Goal: Information Seeking & Learning: Find specific fact

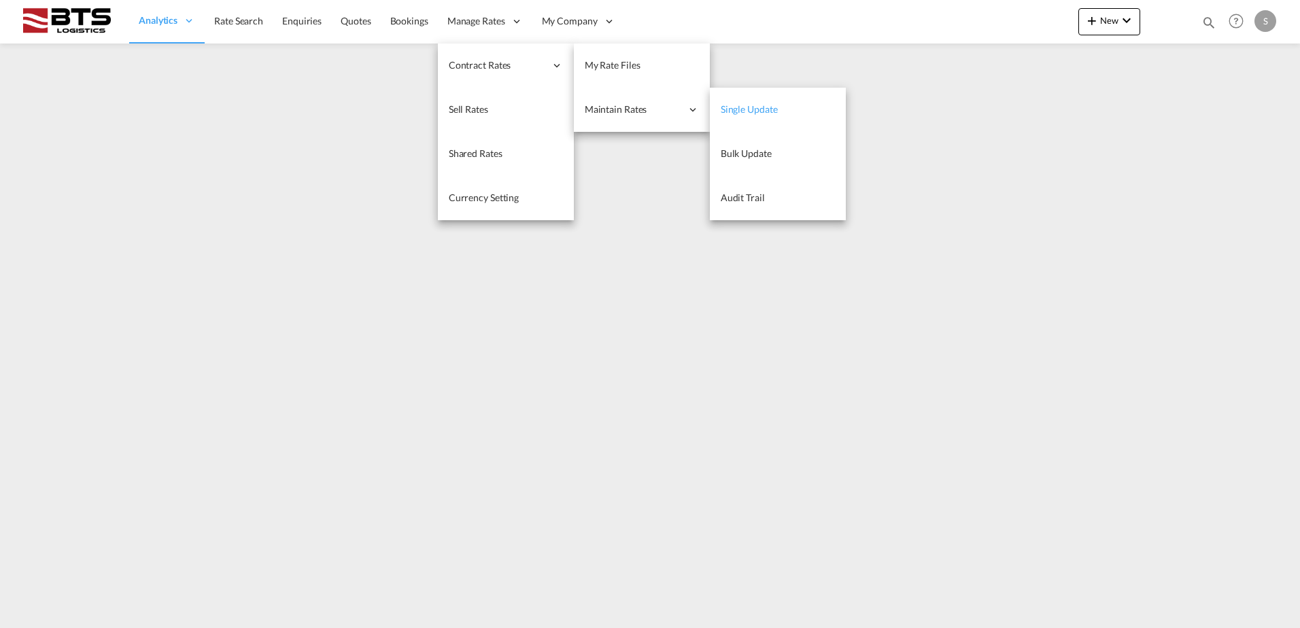
click at [751, 107] on span "Single Update" at bounding box center [749, 109] width 57 height 12
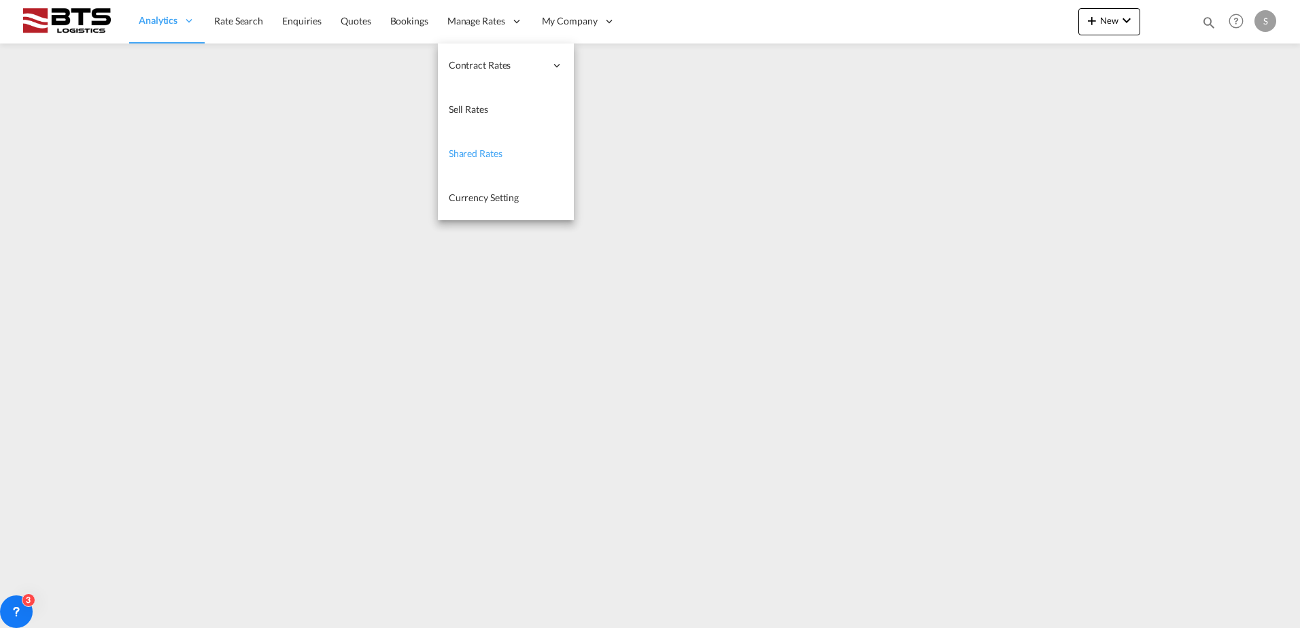
click at [475, 158] on span "Shared Rates" at bounding box center [476, 154] width 54 height 12
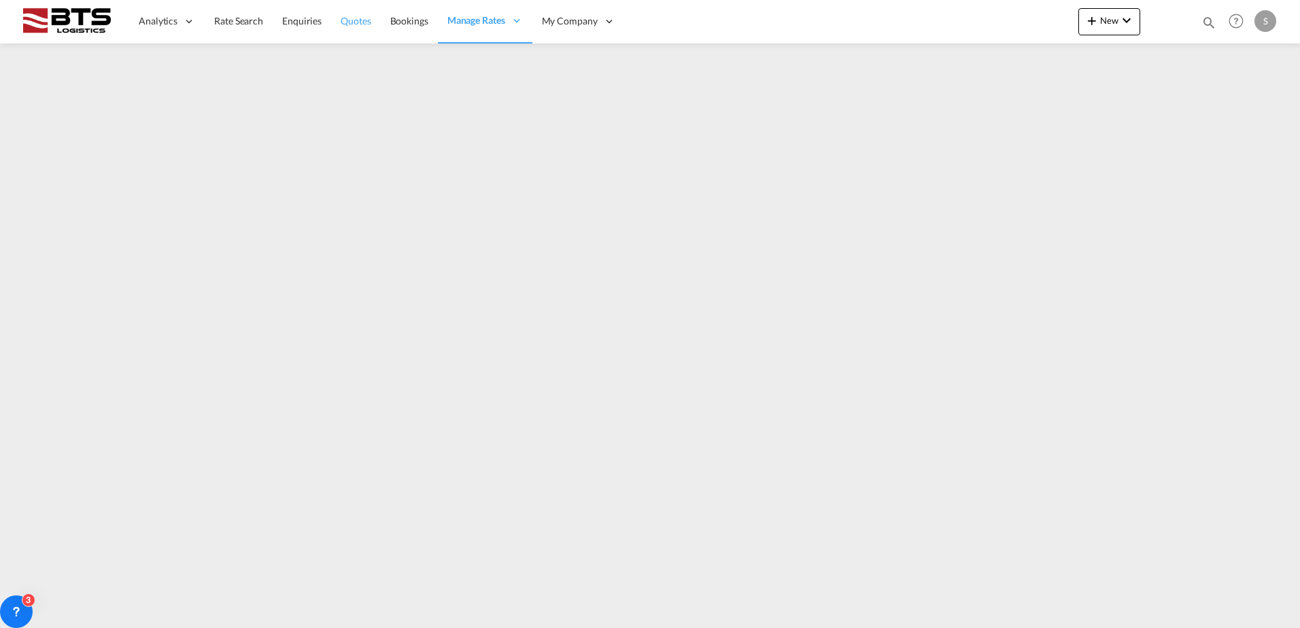
click at [360, 18] on span "Quotes" at bounding box center [356, 21] width 30 height 12
click at [222, 22] on span "Rate Search" at bounding box center [238, 21] width 49 height 12
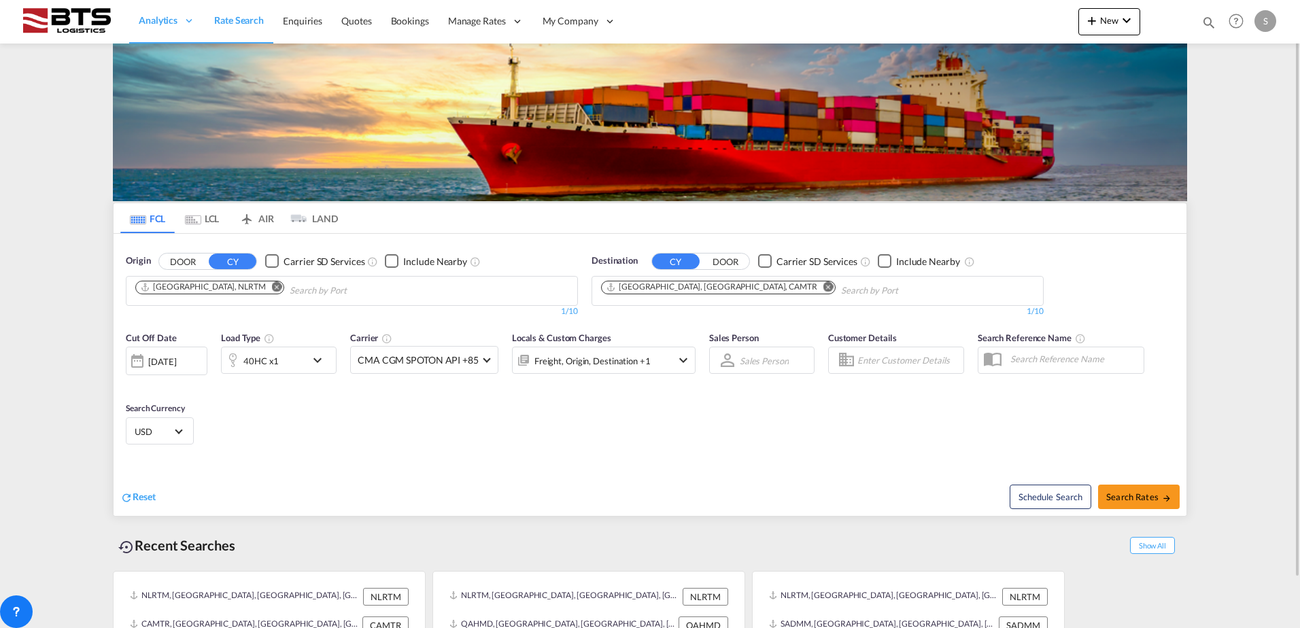
click at [824, 287] on md-icon "Remove" at bounding box center [829, 287] width 10 height 10
click at [696, 285] on body "Analytics Reports Dashboard Rate Search Enquiries Quotes Bookings" at bounding box center [650, 314] width 1300 height 628
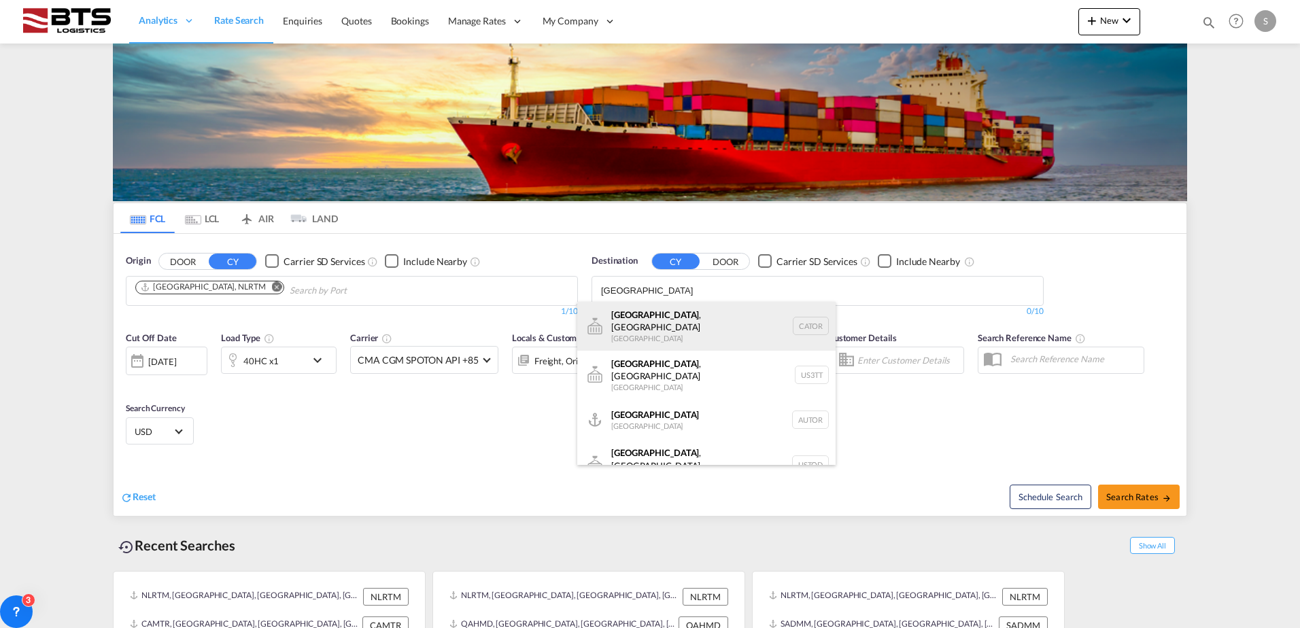
type input "toronto"
click at [645, 325] on div "Toronto , ON Canada CATOR" at bounding box center [706, 326] width 258 height 49
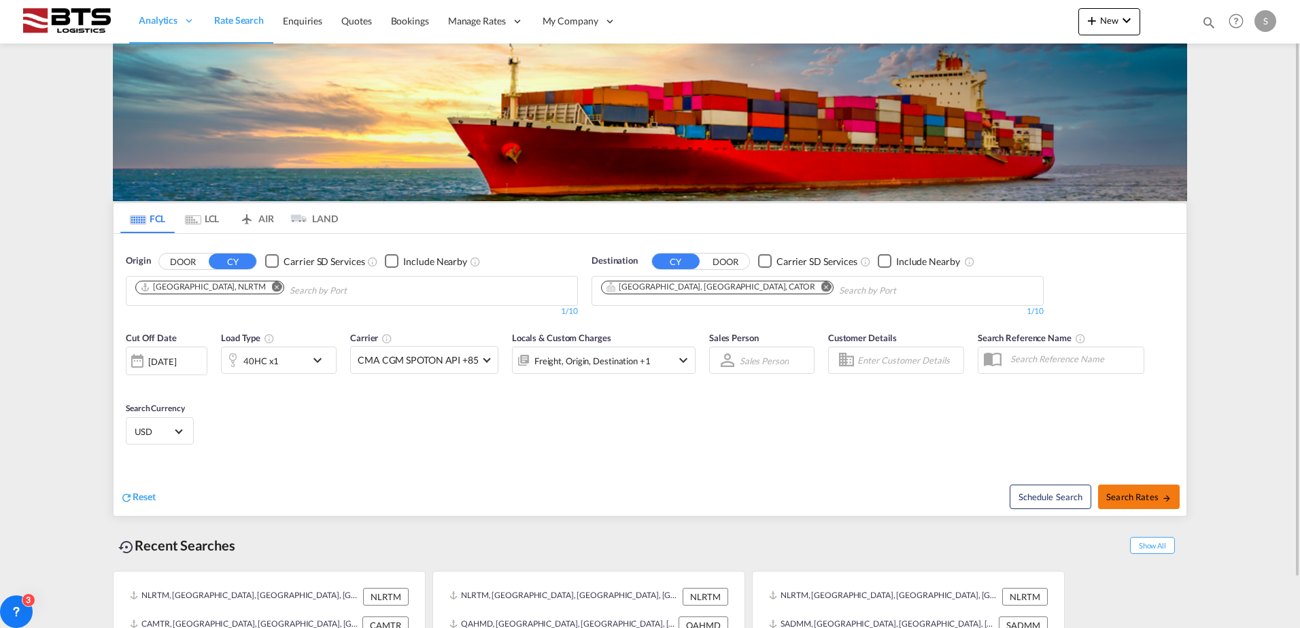
click at [1121, 496] on span "Search Rates" at bounding box center [1139, 497] width 65 height 11
type input "NLRTM to CATOR / 22 Aug 2025"
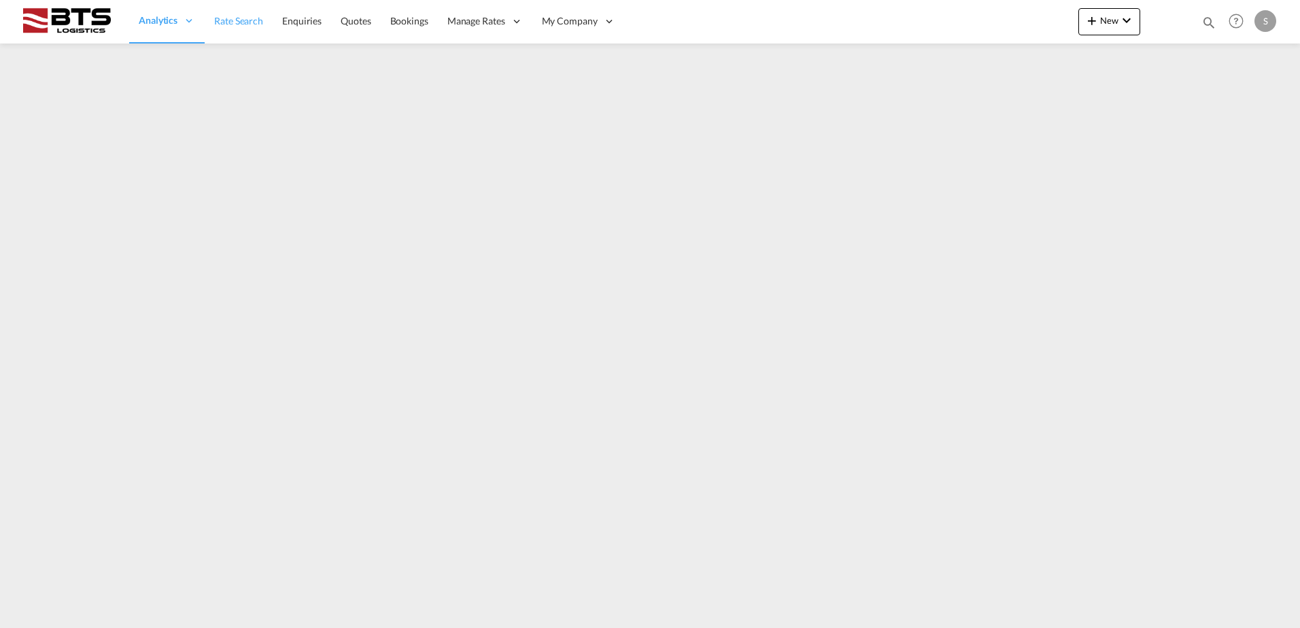
click at [237, 30] on link "Rate Search" at bounding box center [239, 21] width 68 height 44
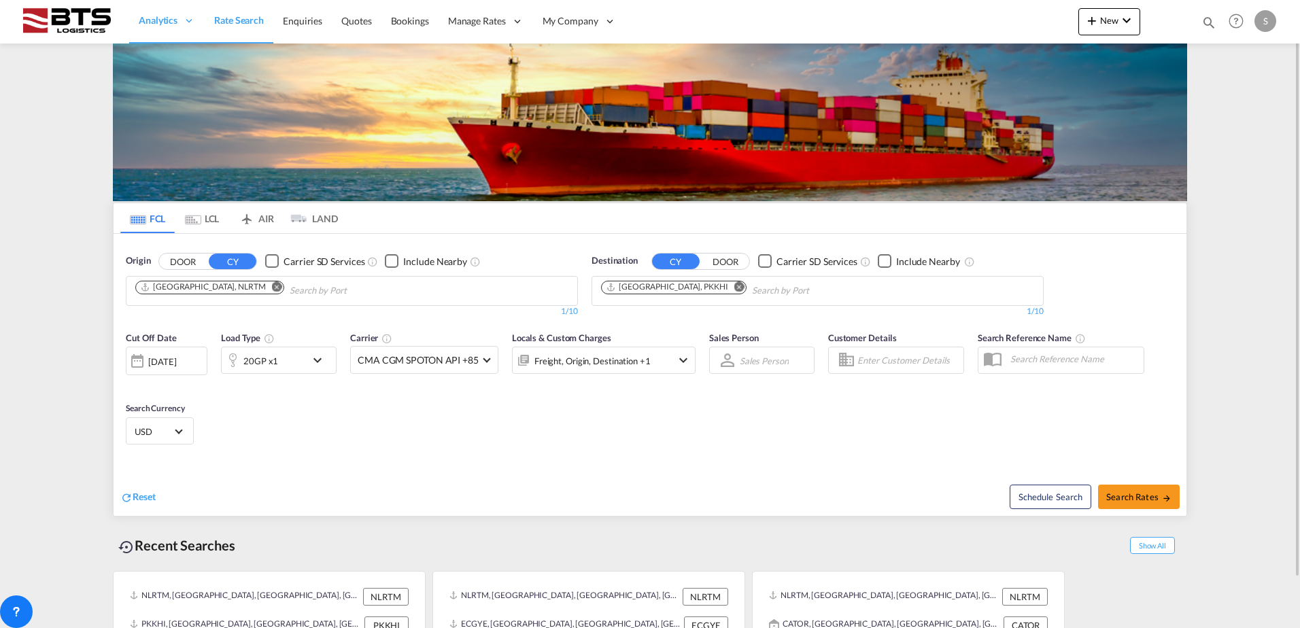
click at [734, 287] on md-icon "Remove" at bounding box center [739, 287] width 10 height 10
type input "port said"
click at [656, 320] on div "Port Said Egypt EGPSD" at bounding box center [706, 322] width 258 height 41
click at [1159, 501] on span "Search Rates" at bounding box center [1139, 497] width 65 height 11
type input "NLRTM to EGPSD / 22 Aug 2025"
